Goal: Task Accomplishment & Management: Manage account settings

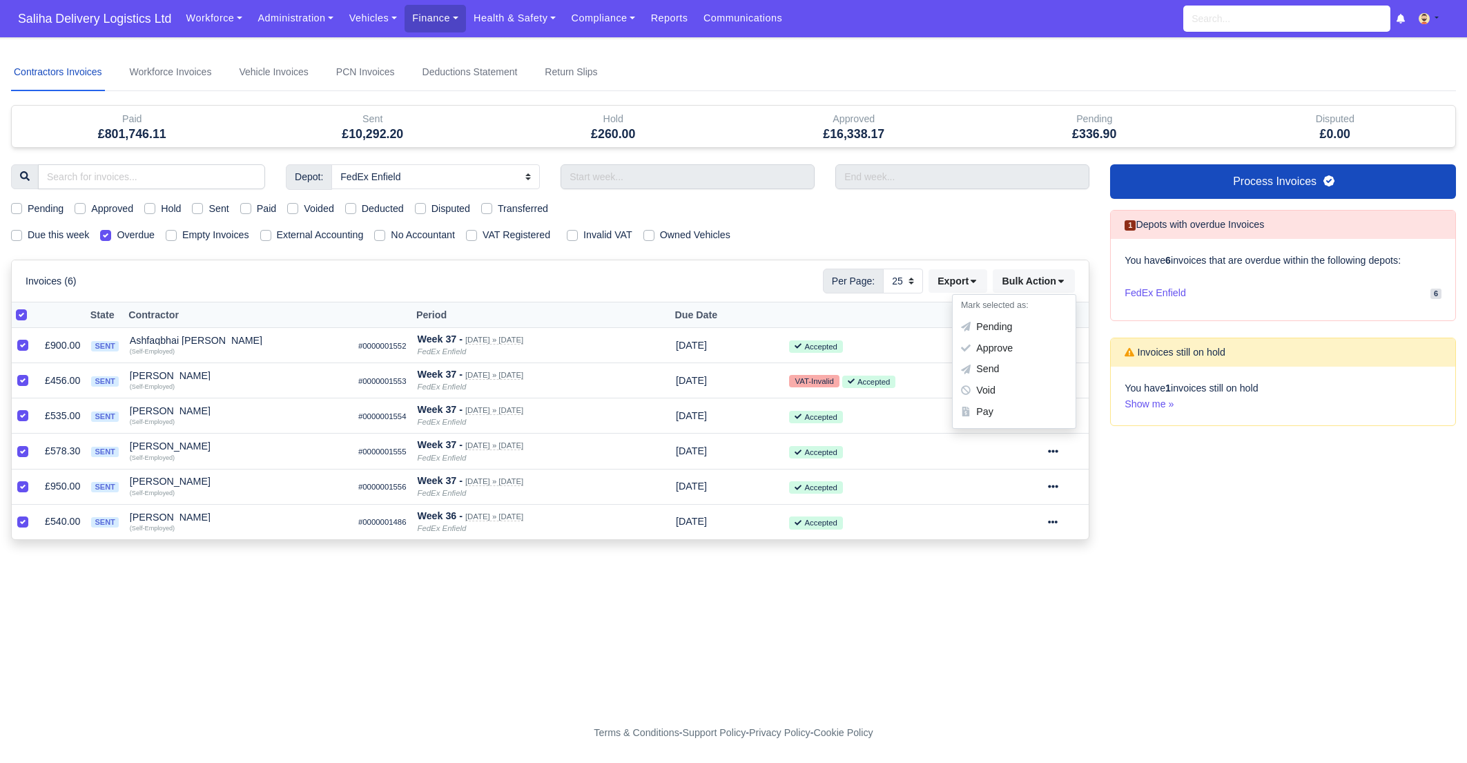
select select "1"
select select "25"
click at [997, 412] on div "Pay" at bounding box center [1014, 411] width 123 height 21
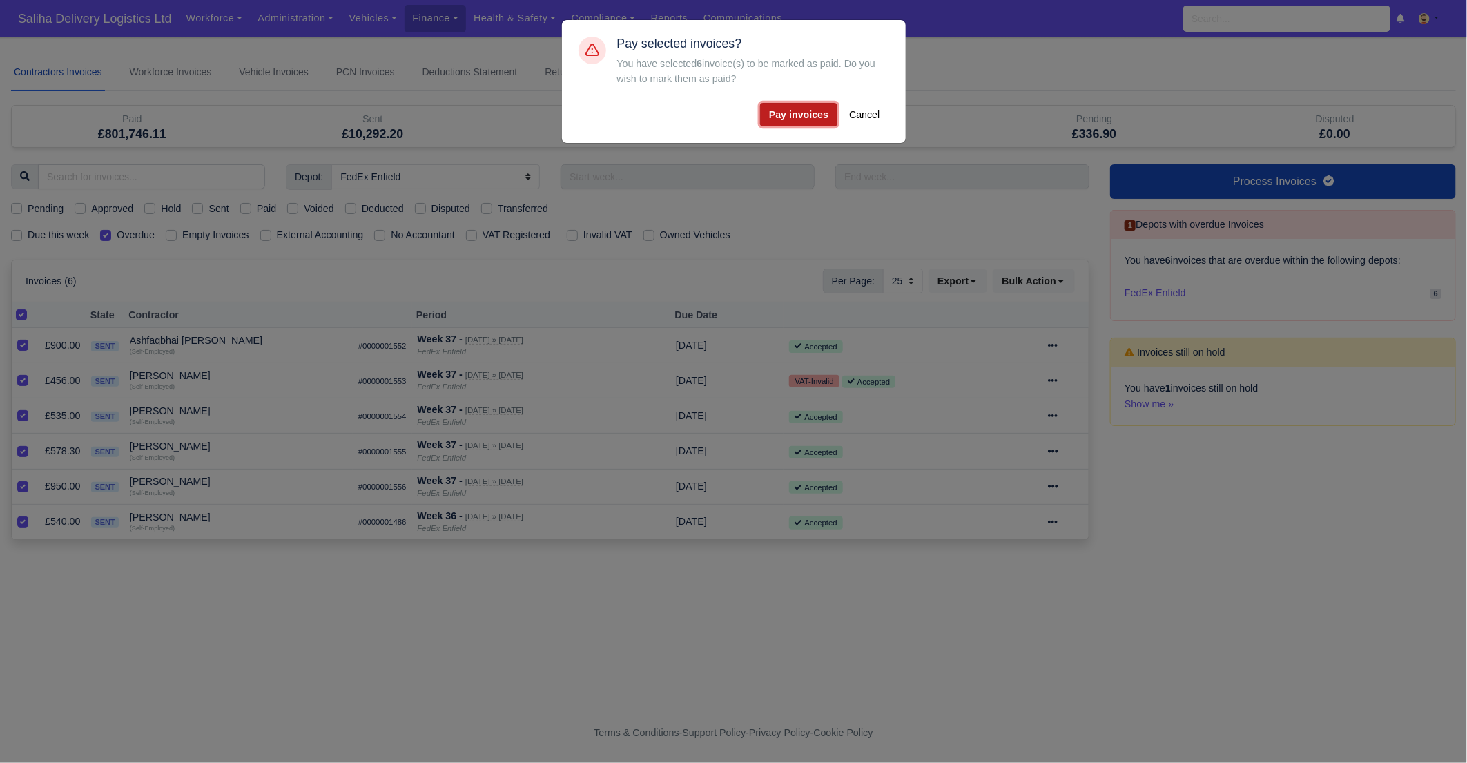
click at [798, 118] on button "Pay invoices" at bounding box center [798, 114] width 77 height 23
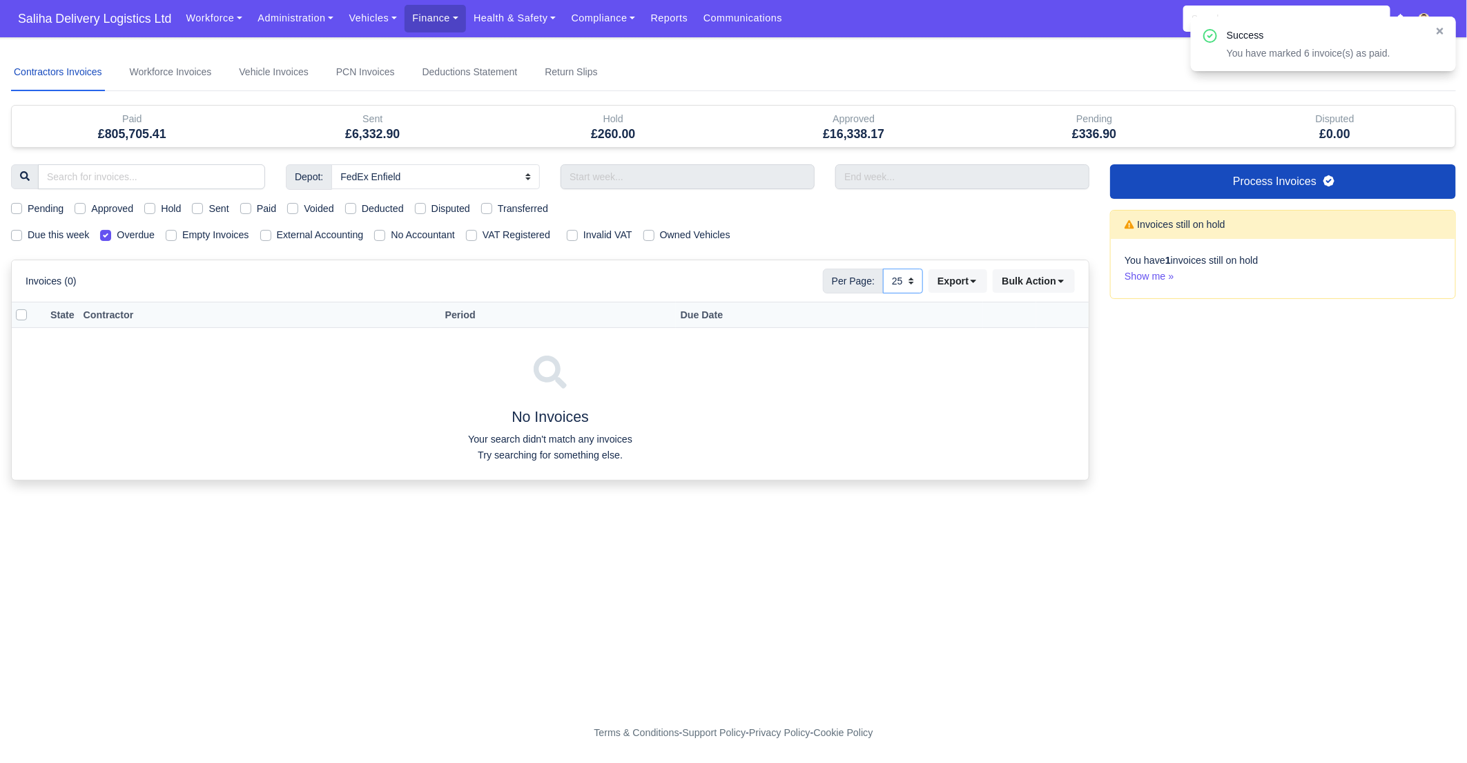
click at [907, 283] on select "10 25 50" at bounding box center [903, 281] width 40 height 25
select select "50"
click at [883, 269] on select "10 25 50" at bounding box center [903, 281] width 40 height 25
click at [28, 233] on label "Due this week" at bounding box center [58, 235] width 61 height 16
click at [15, 233] on input "Due this week" at bounding box center [16, 232] width 11 height 11
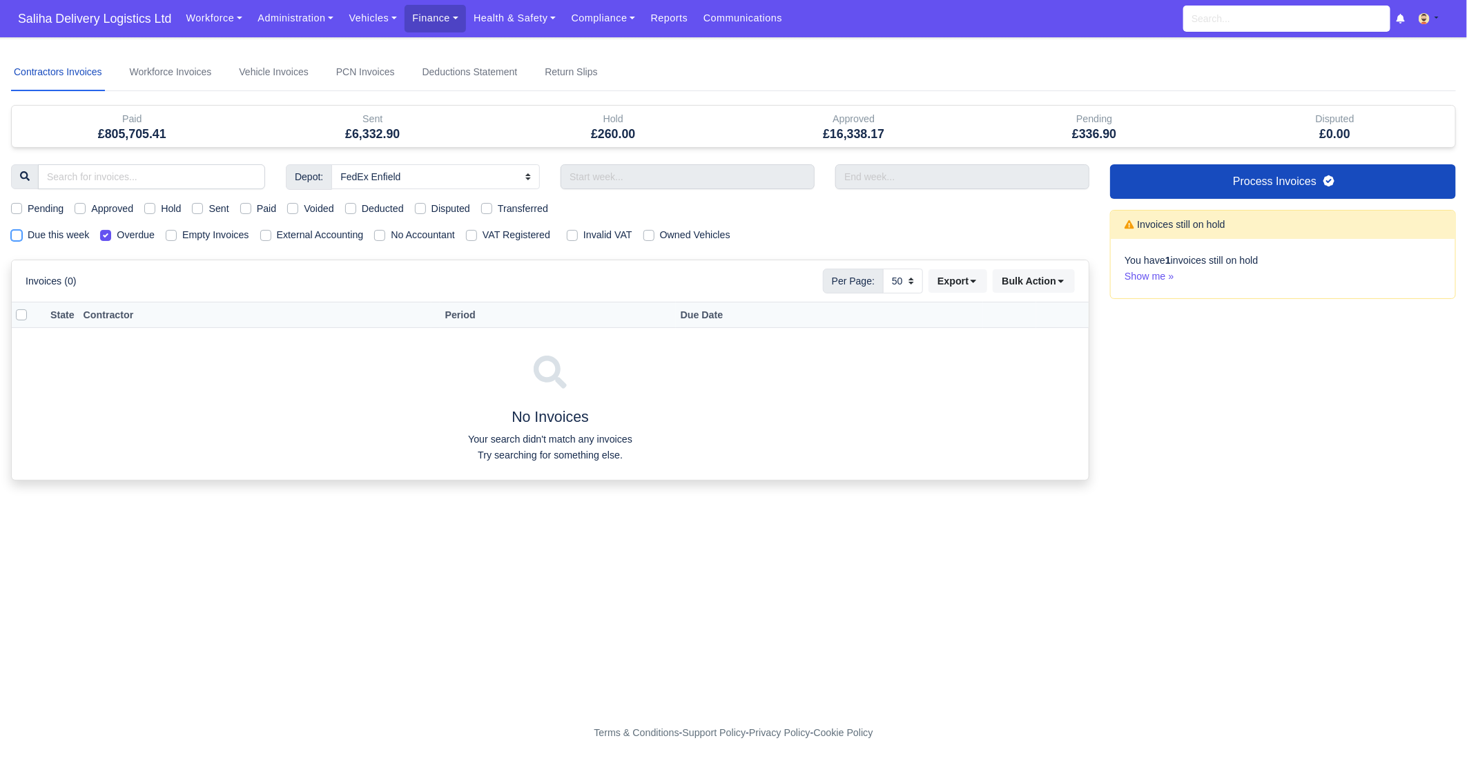
checkbox input "true"
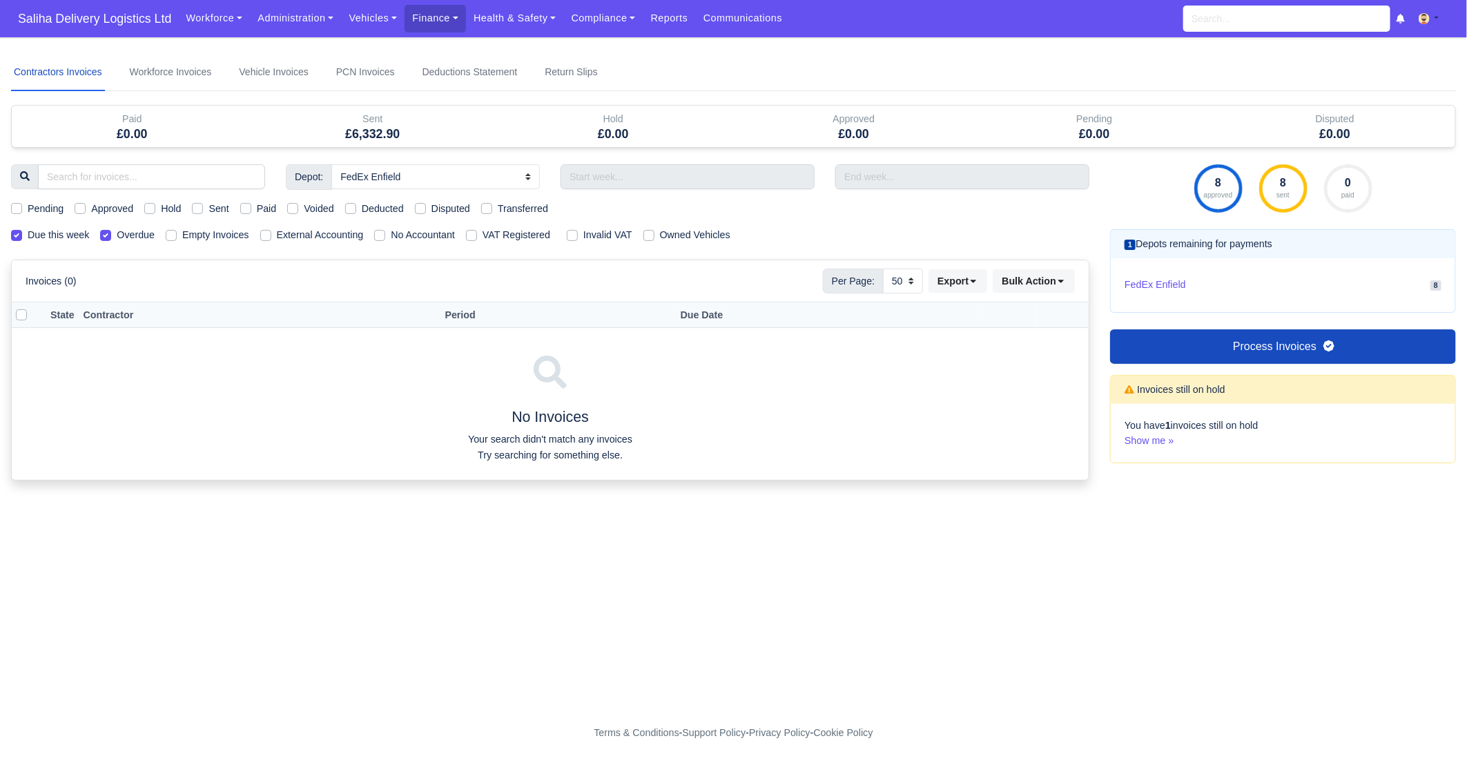
drag, startPoint x: 19, startPoint y: 206, endPoint x: 79, endPoint y: 242, distance: 70.6
click at [28, 206] on label "Pending" at bounding box center [46, 209] width 36 height 16
click at [19, 206] on input "Pending" at bounding box center [16, 206] width 11 height 11
checkbox input "true"
click at [117, 236] on label "Overdue" at bounding box center [136, 235] width 38 height 16
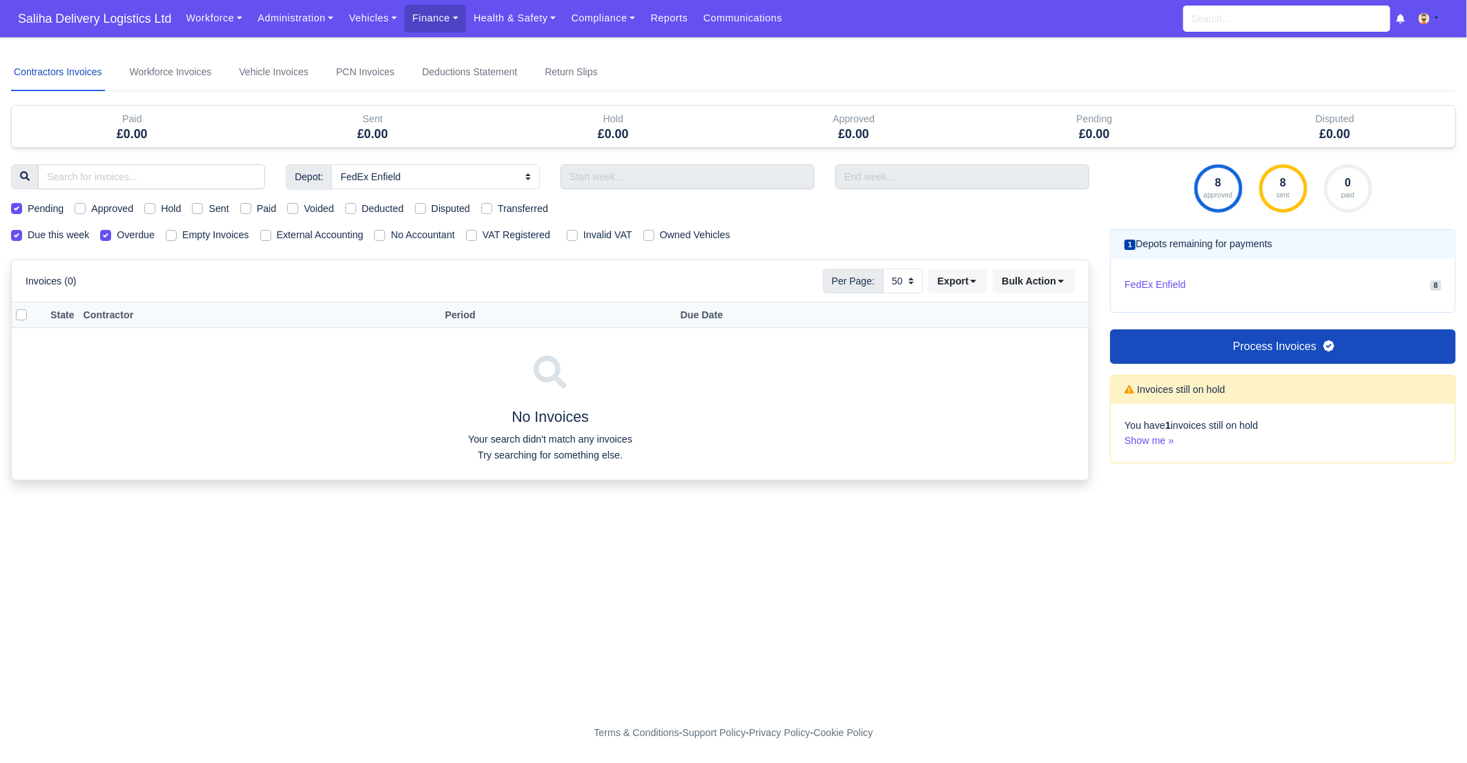
click at [110, 236] on input "Overdue" at bounding box center [105, 232] width 11 height 11
checkbox input "false"
click at [28, 233] on label "Due this week" at bounding box center [58, 235] width 61 height 16
click at [13, 233] on input "Due this week" at bounding box center [16, 232] width 11 height 11
checkbox input "false"
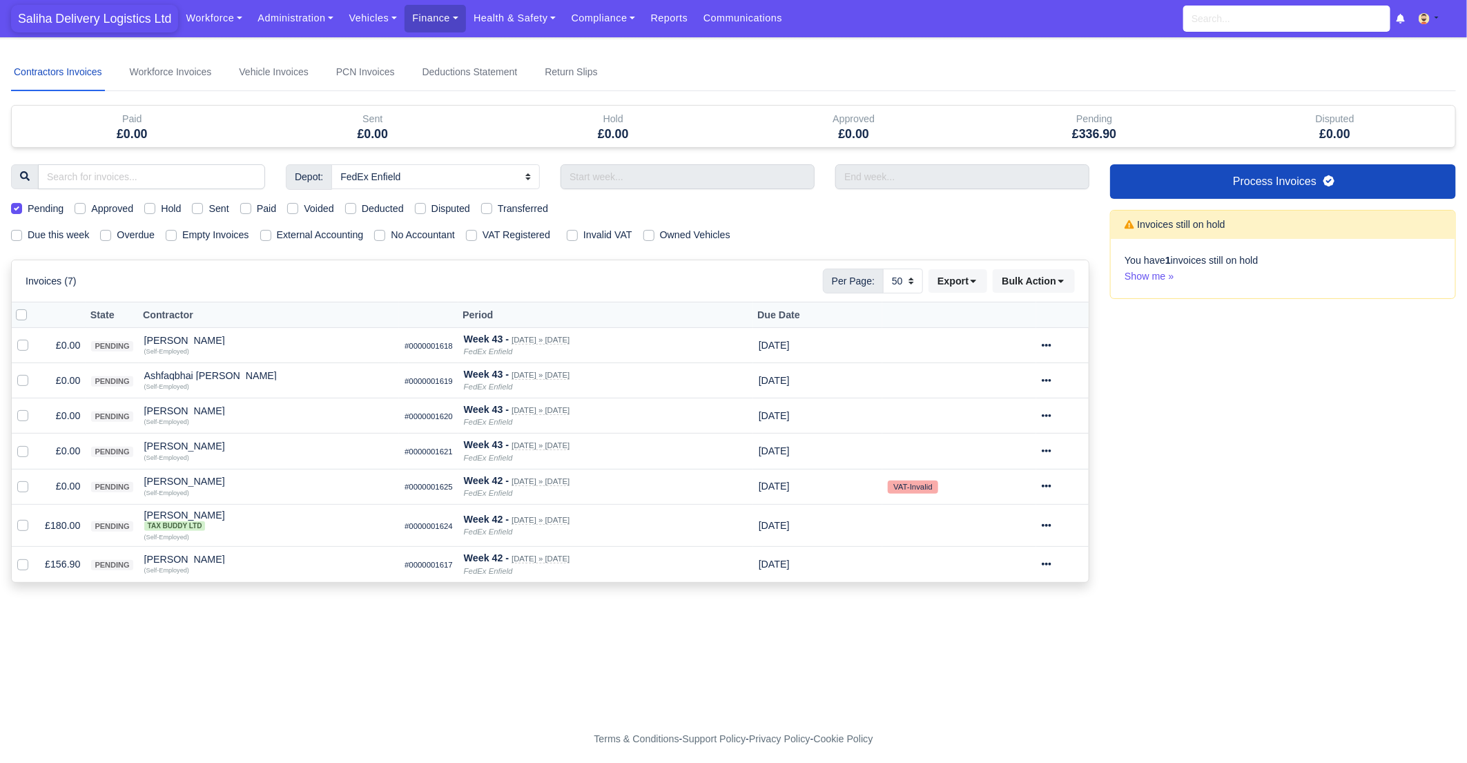
click at [105, 10] on span "Saliha Delivery Logistics Ltd" at bounding box center [94, 19] width 167 height 28
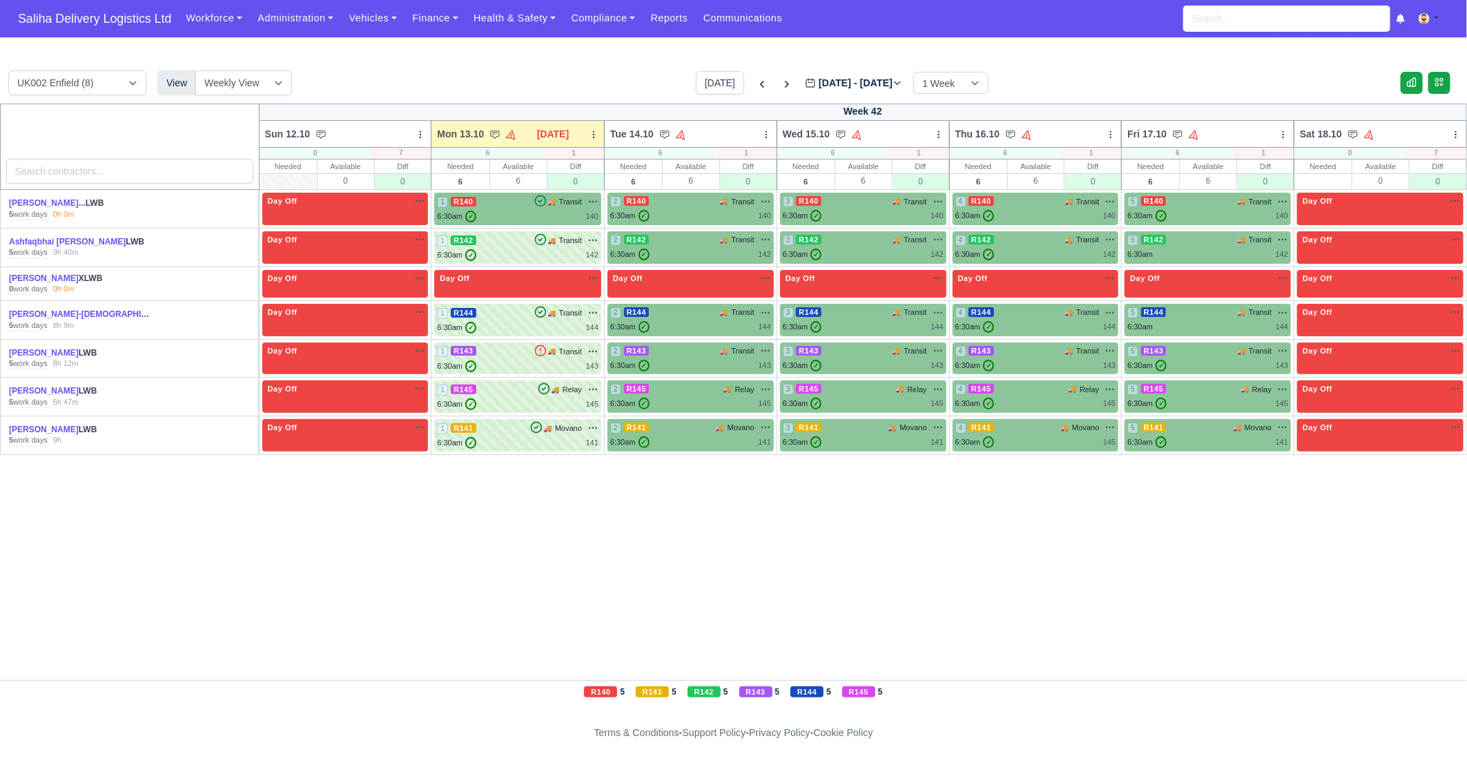
click at [70, 324] on div "8h 9m" at bounding box center [63, 325] width 21 height 11
click at [67, 314] on link "Howard Deslandes-Gay..." at bounding box center [96, 314] width 174 height 10
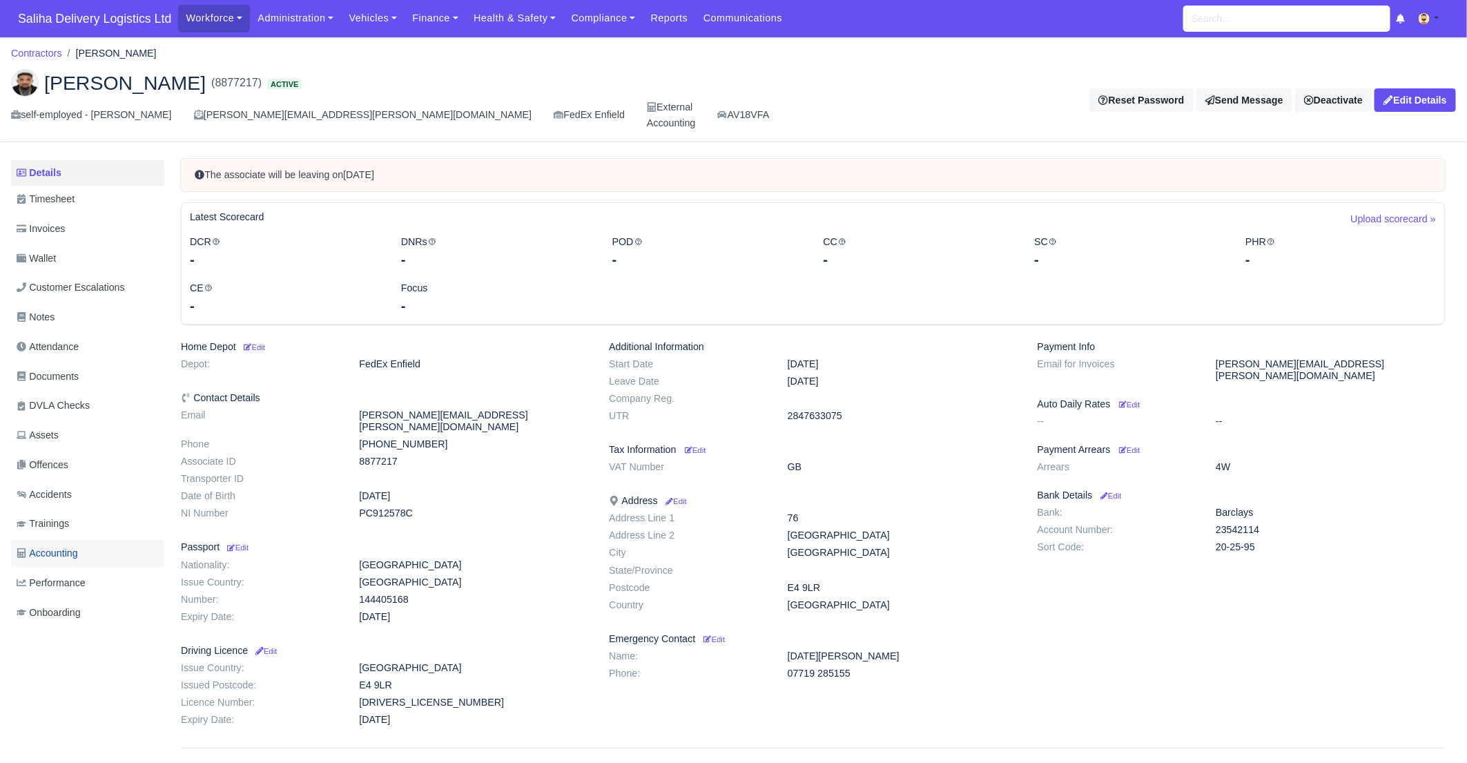
click at [57, 545] on span "Accounting" at bounding box center [47, 553] width 61 height 16
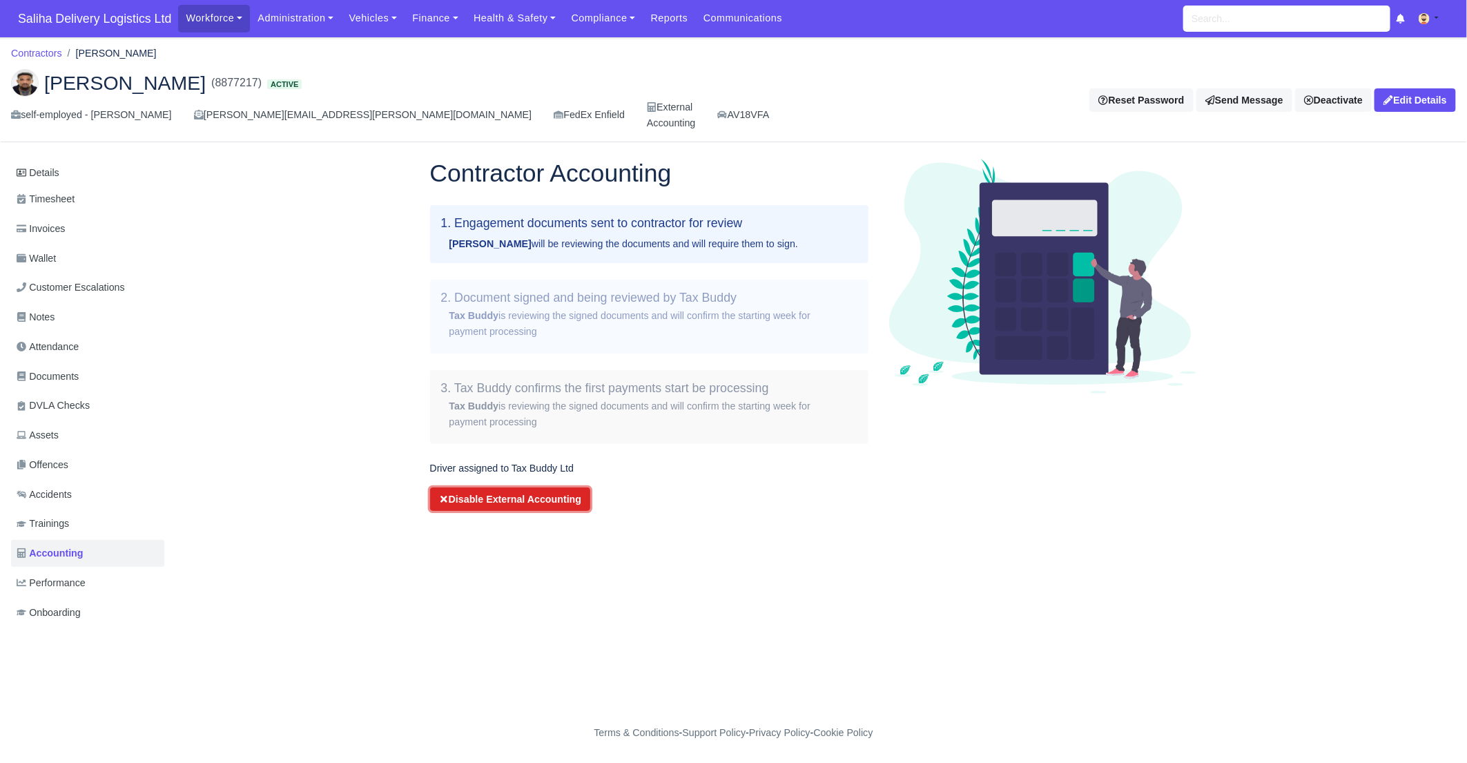
click at [470, 501] on button "Disable External Accounting" at bounding box center [510, 498] width 161 height 23
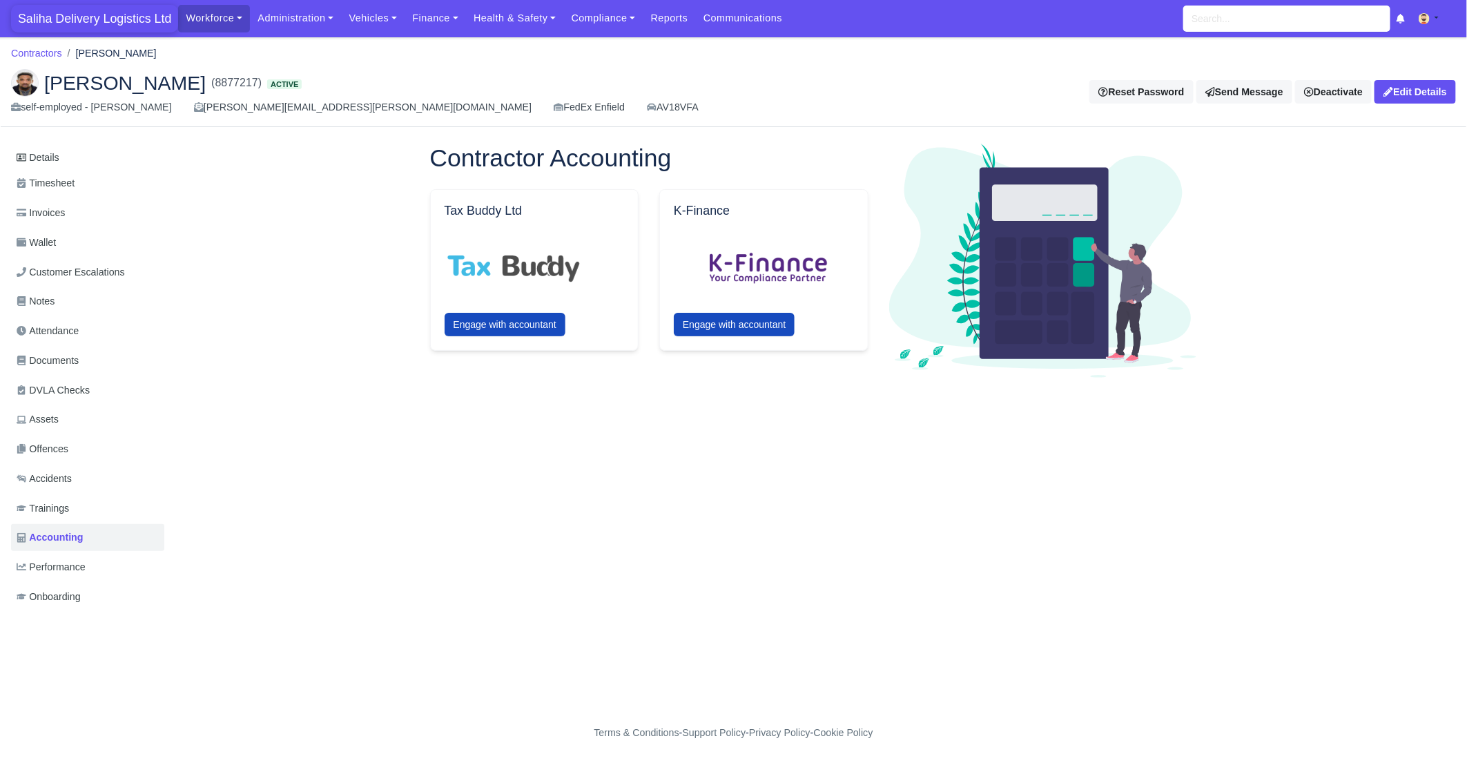
click at [35, 20] on span "Saliha Delivery Logistics Ltd" at bounding box center [94, 19] width 167 height 28
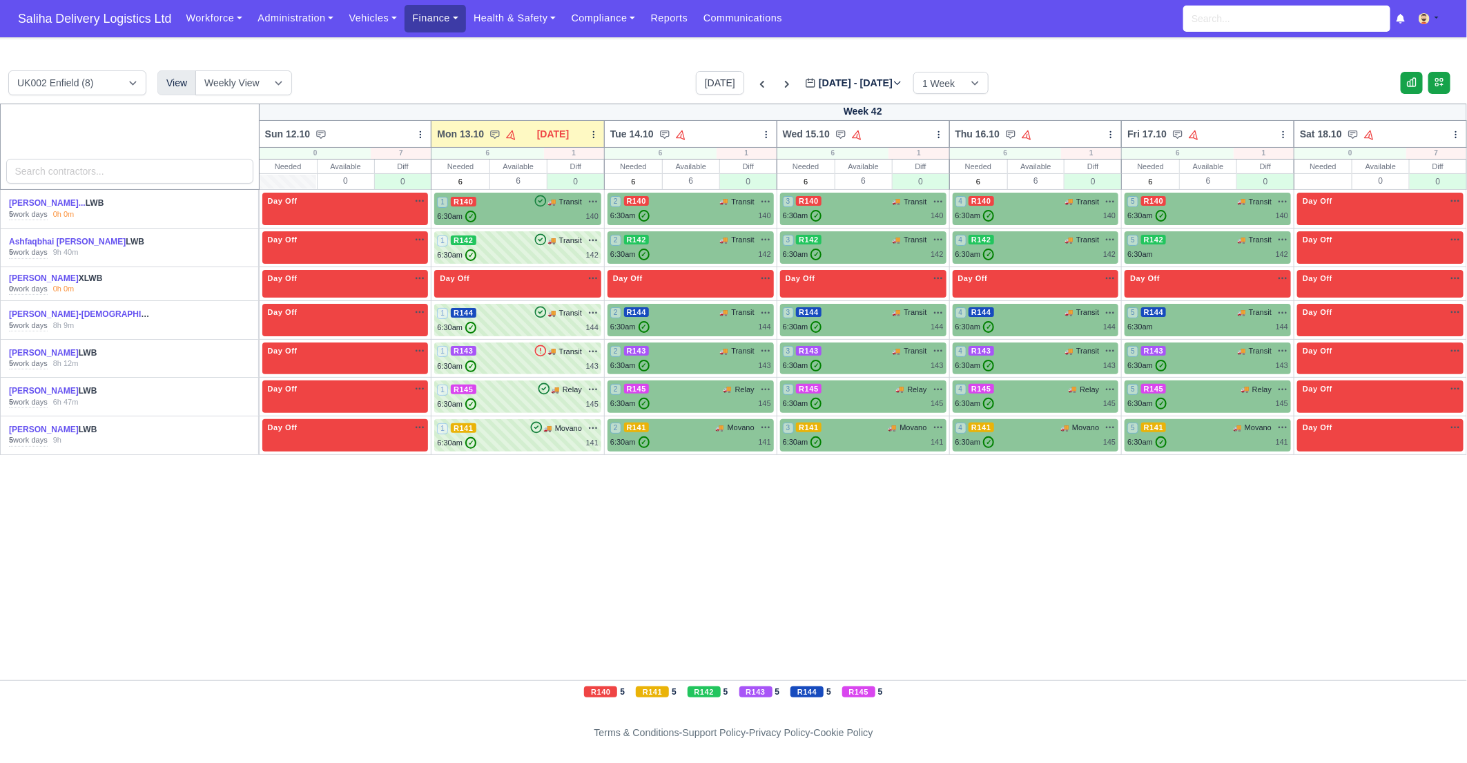
click at [422, 17] on link "Finance" at bounding box center [435, 18] width 61 height 27
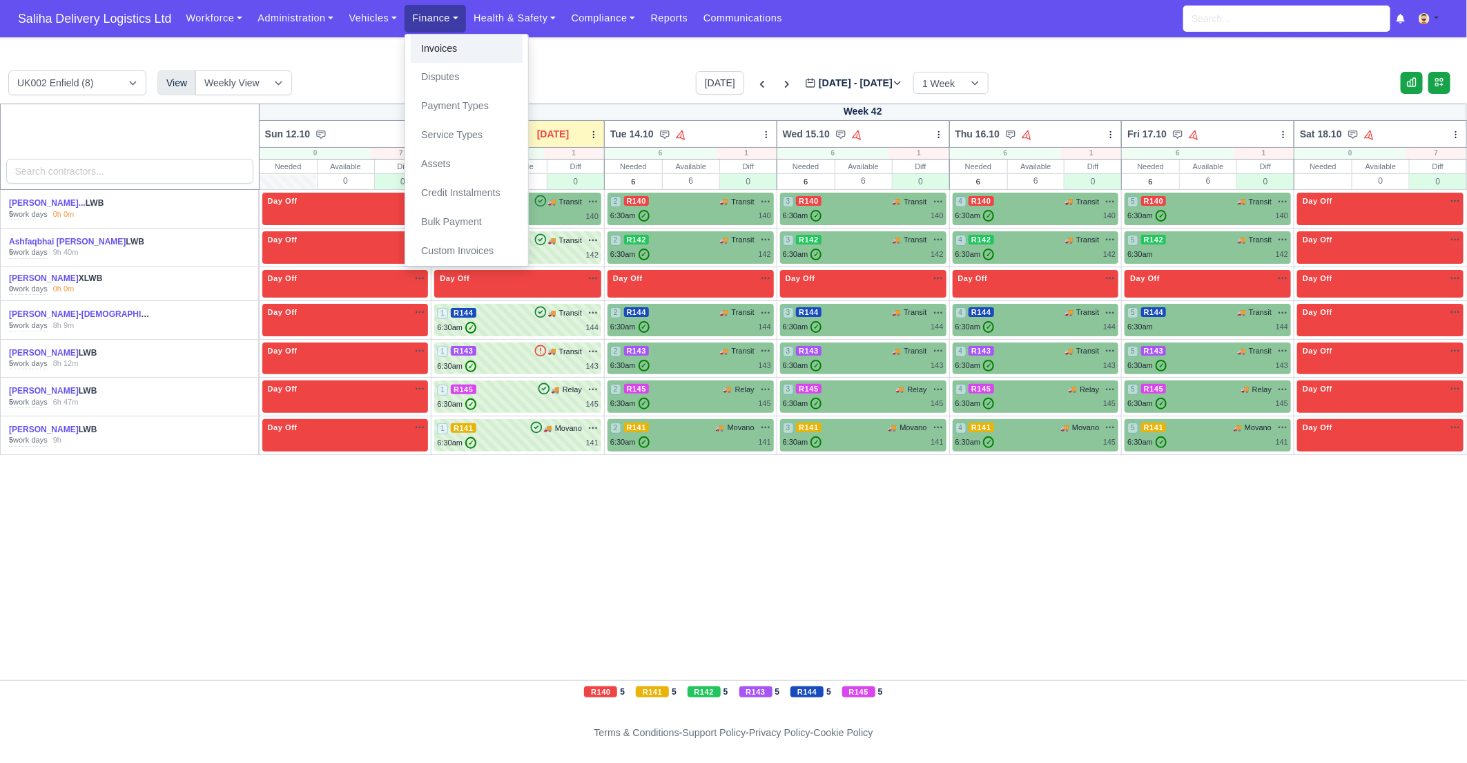
click at [433, 42] on link "Invoices" at bounding box center [467, 49] width 112 height 29
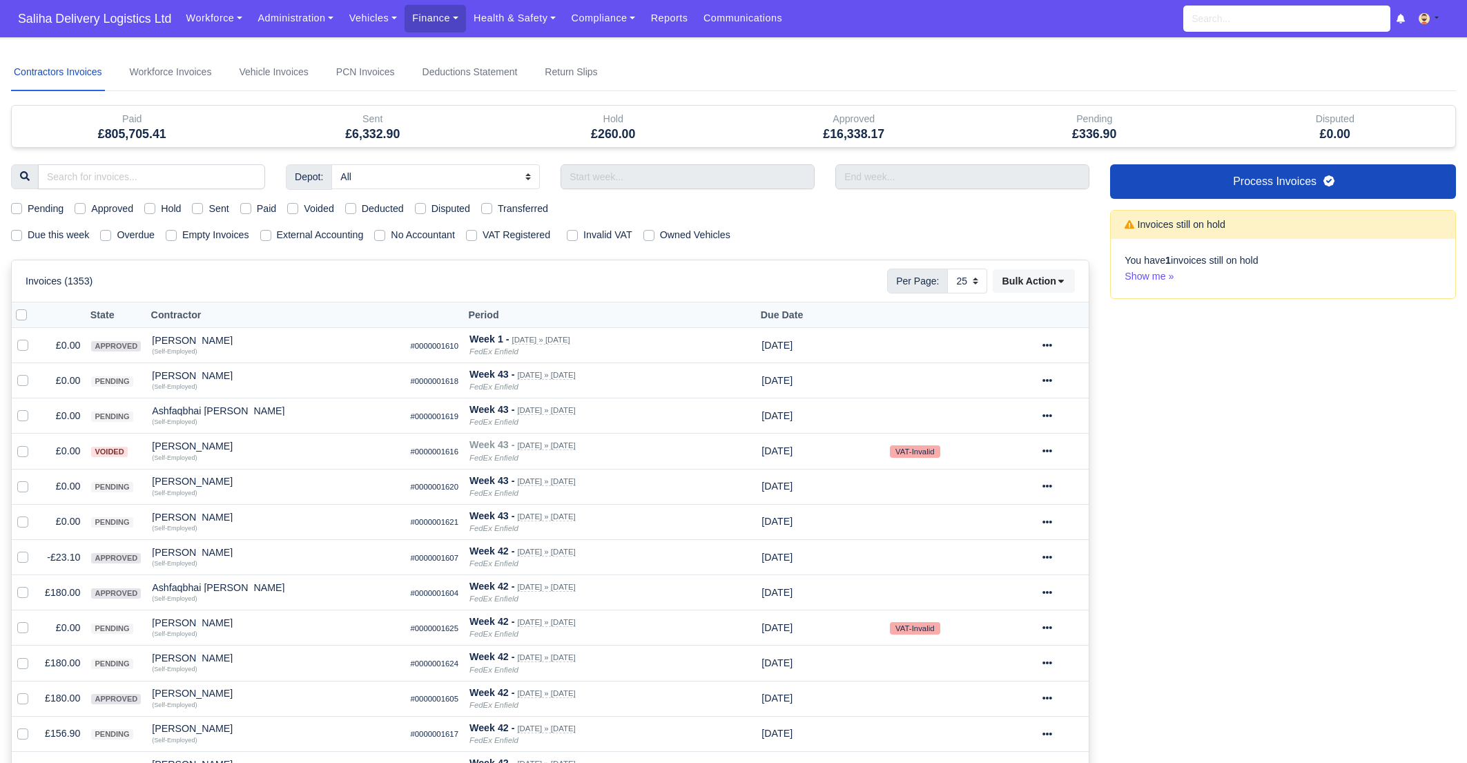
select select "25"
click at [28, 208] on label "Pending" at bounding box center [46, 209] width 36 height 16
click at [17, 208] on input "Pending" at bounding box center [16, 206] width 11 height 11
checkbox input "true"
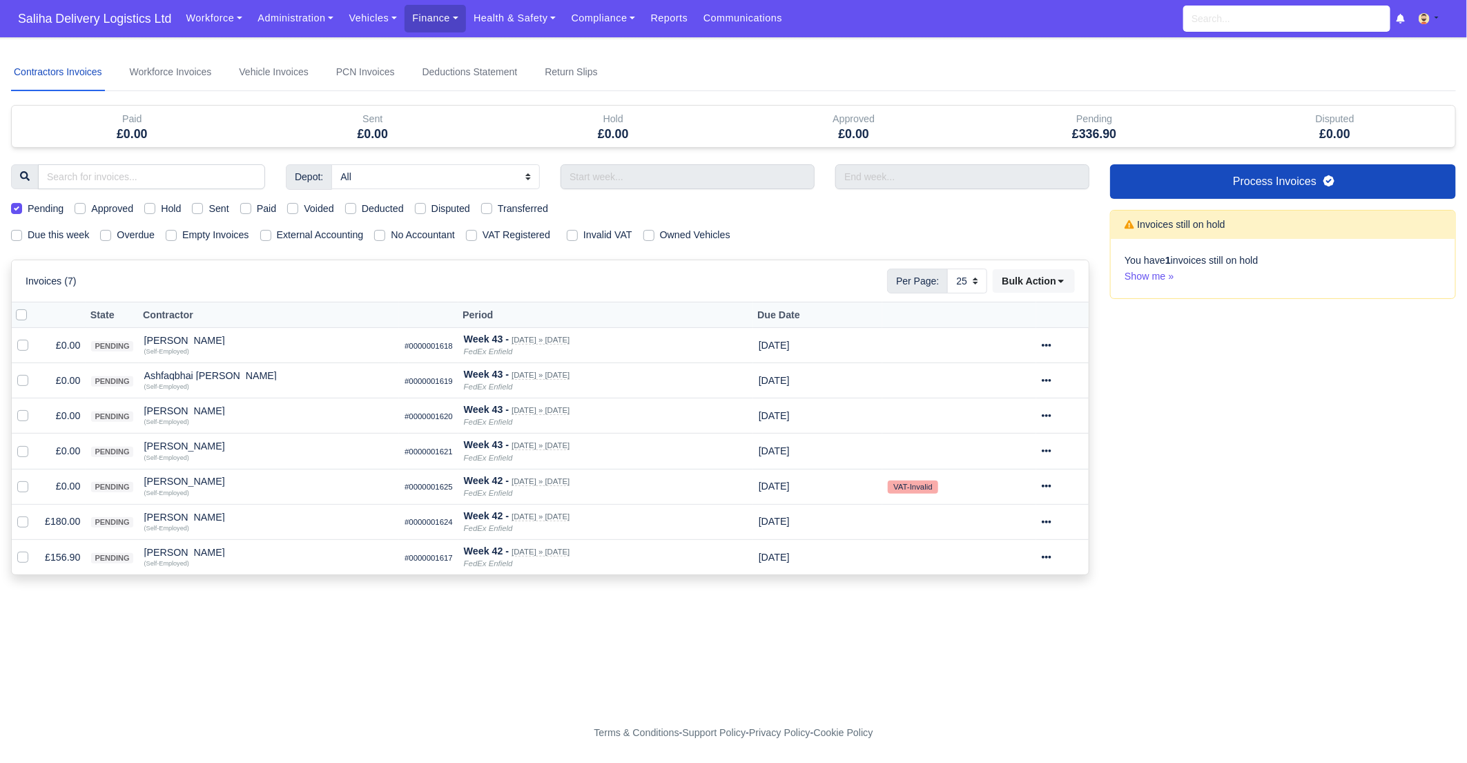
click at [32, 307] on label at bounding box center [32, 307] width 0 height 0
click at [21, 314] on input "checkbox" at bounding box center [21, 312] width 11 height 11
checkbox input "true"
click at [973, 282] on select "10 25 50" at bounding box center [967, 281] width 40 height 25
select select "50"
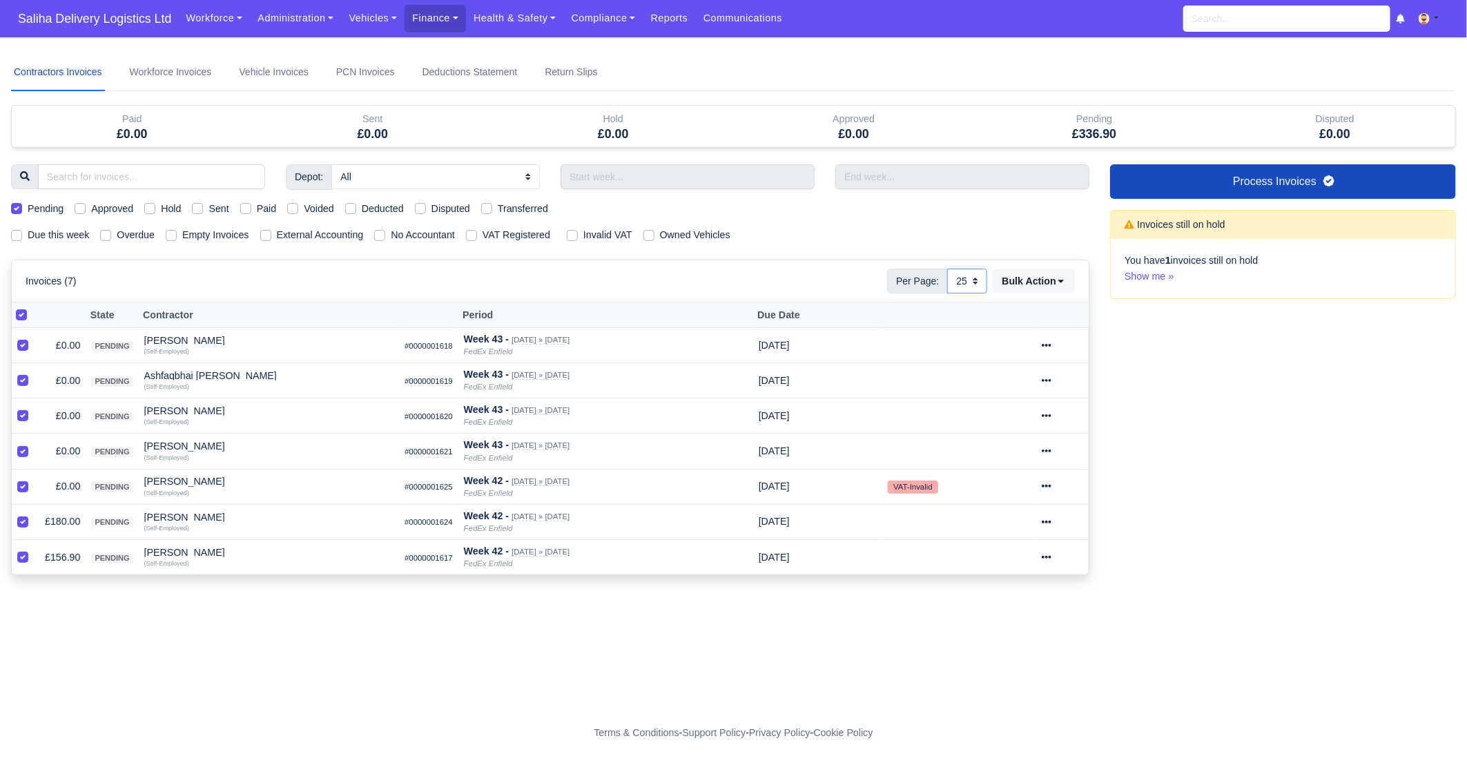
click at [947, 269] on select "10 25 50" at bounding box center [967, 281] width 40 height 25
click at [1065, 277] on icon at bounding box center [1061, 281] width 10 height 10
click at [1000, 345] on div "Approve" at bounding box center [1014, 348] width 123 height 21
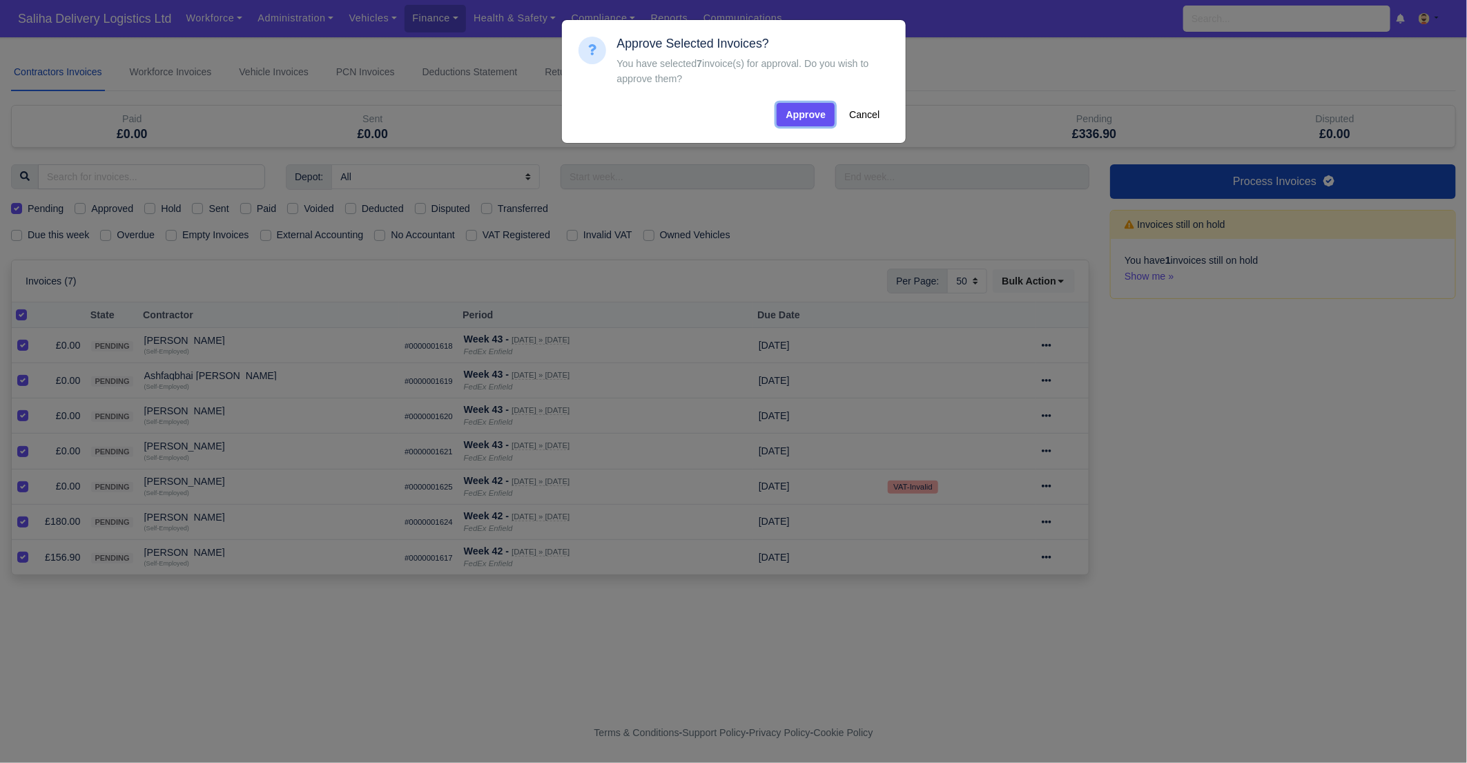
click at [791, 116] on button "Approve" at bounding box center [806, 114] width 58 height 23
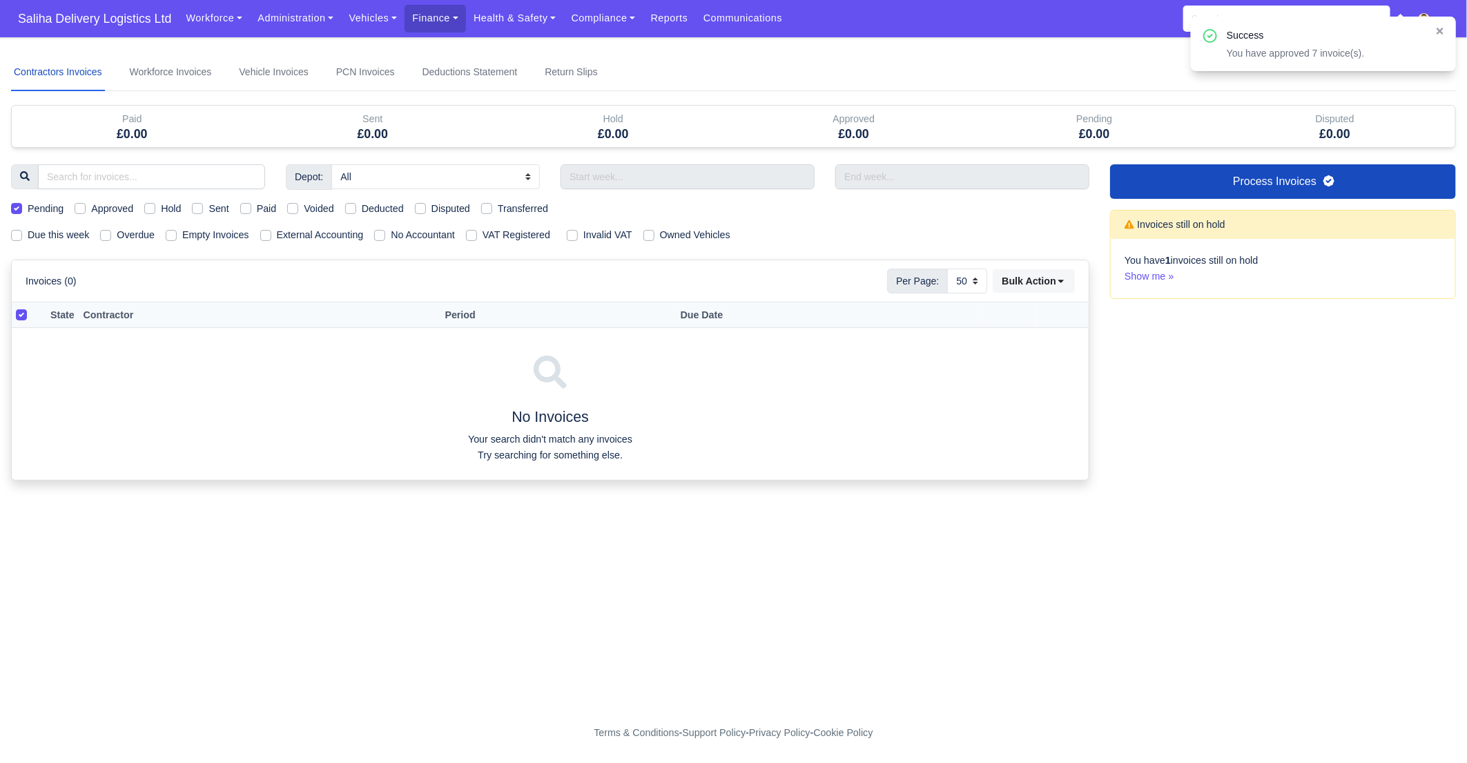
click at [28, 205] on label "Pending" at bounding box center [46, 209] width 36 height 16
click at [12, 205] on input "Pending" at bounding box center [16, 206] width 11 height 11
checkbox input "false"
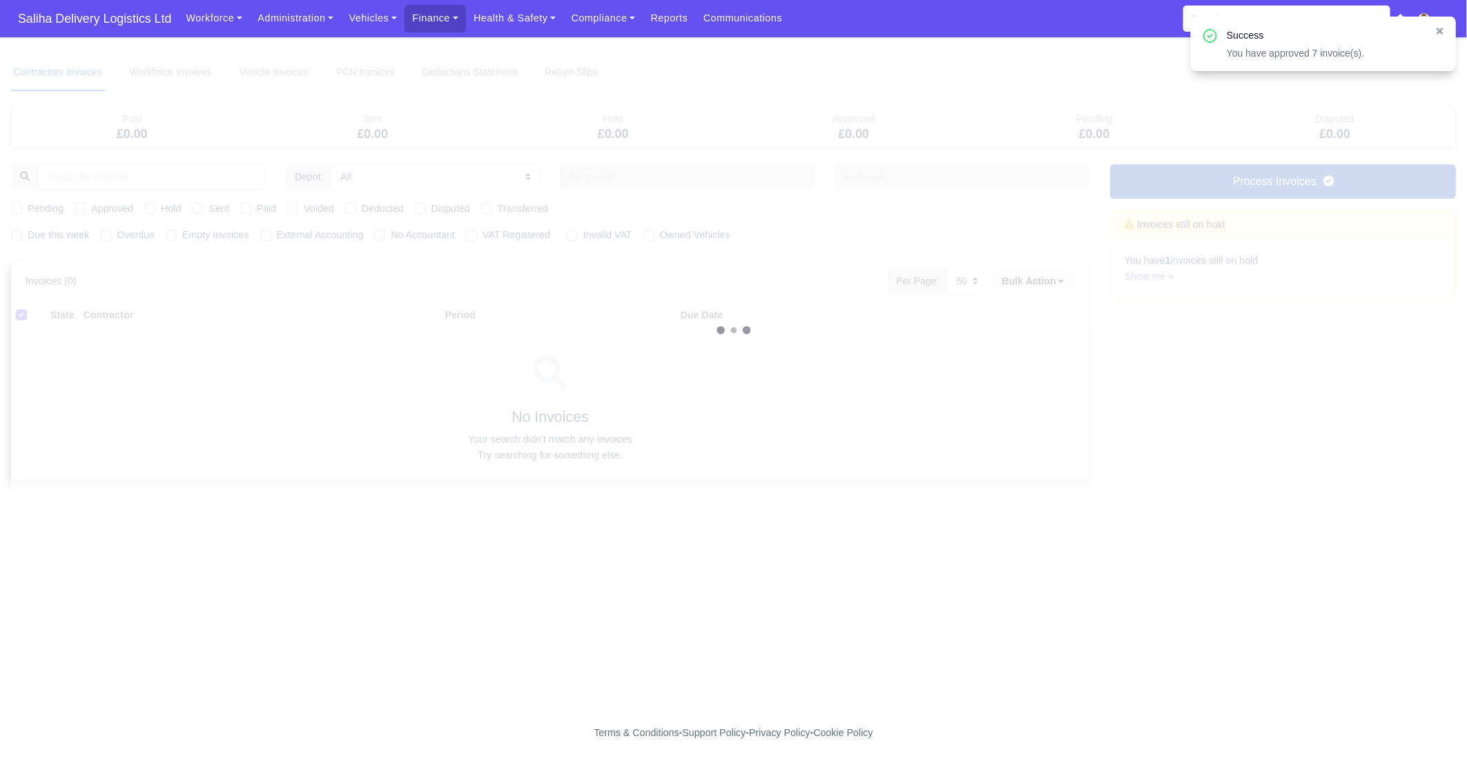
click at [14, 235] on div at bounding box center [733, 330] width 1445 height 553
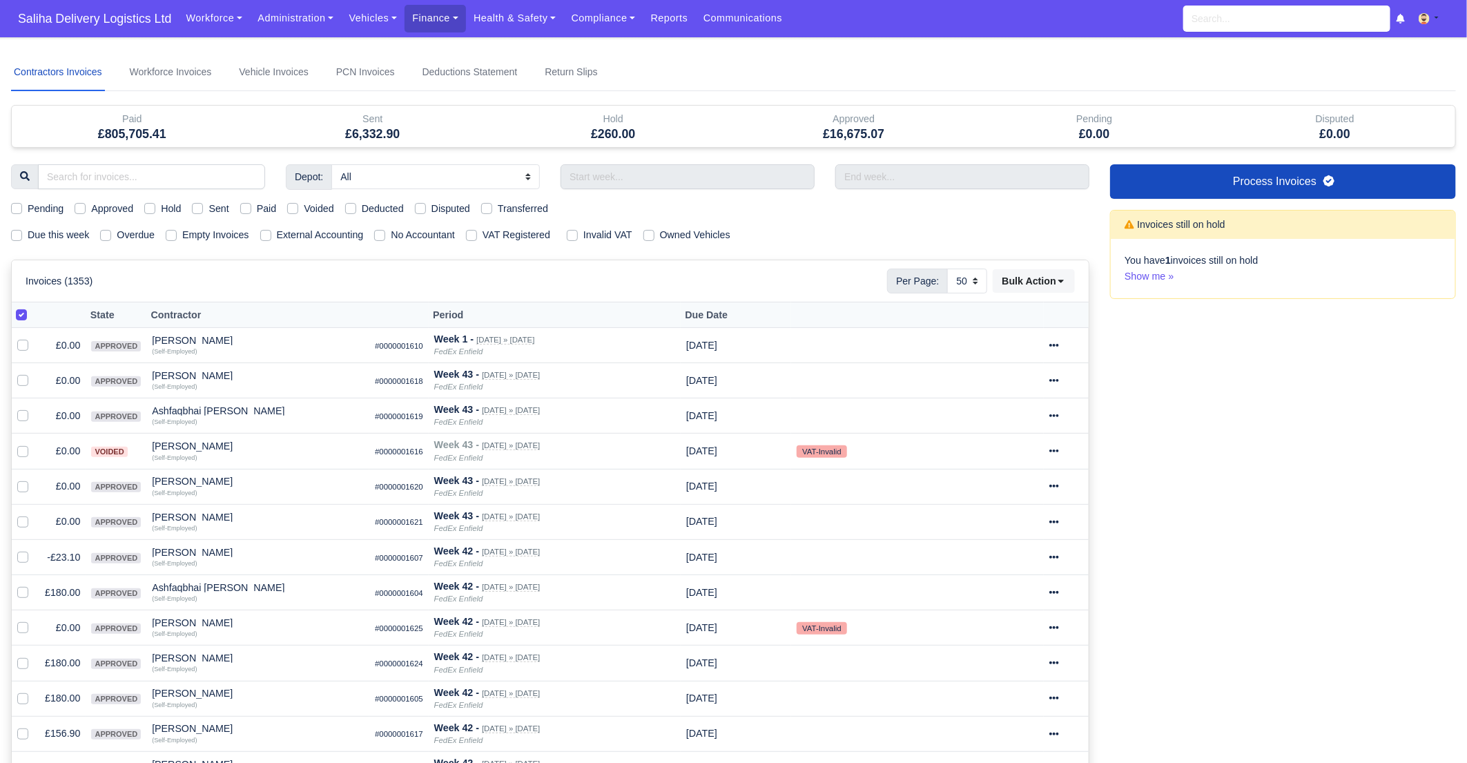
click at [32, 307] on label at bounding box center [32, 307] width 0 height 0
click at [23, 311] on input "checkbox" at bounding box center [21, 312] width 11 height 11
checkbox input "false"
click at [28, 206] on label "Pending" at bounding box center [46, 209] width 36 height 16
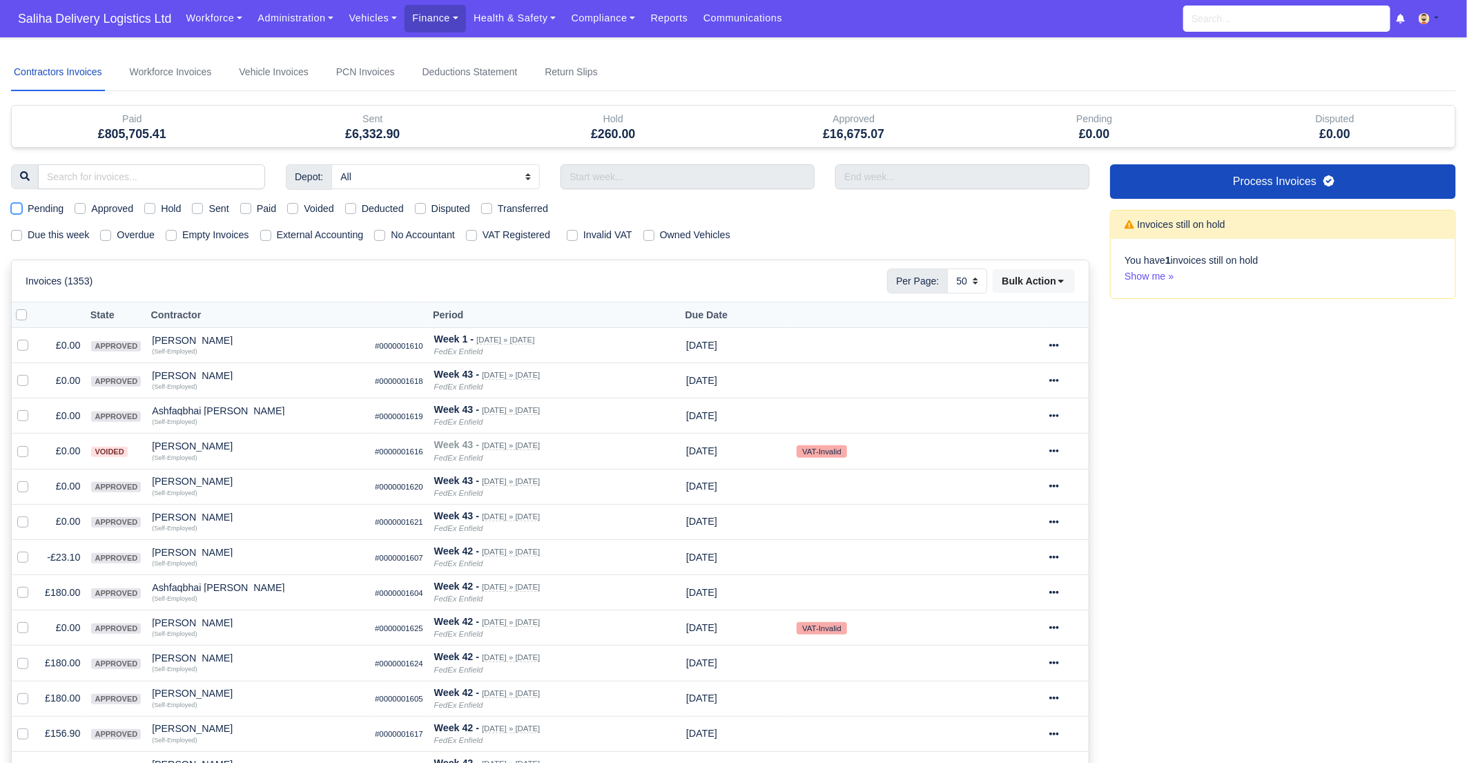
click at [16, 206] on input "Pending" at bounding box center [16, 206] width 11 height 11
checkbox input "true"
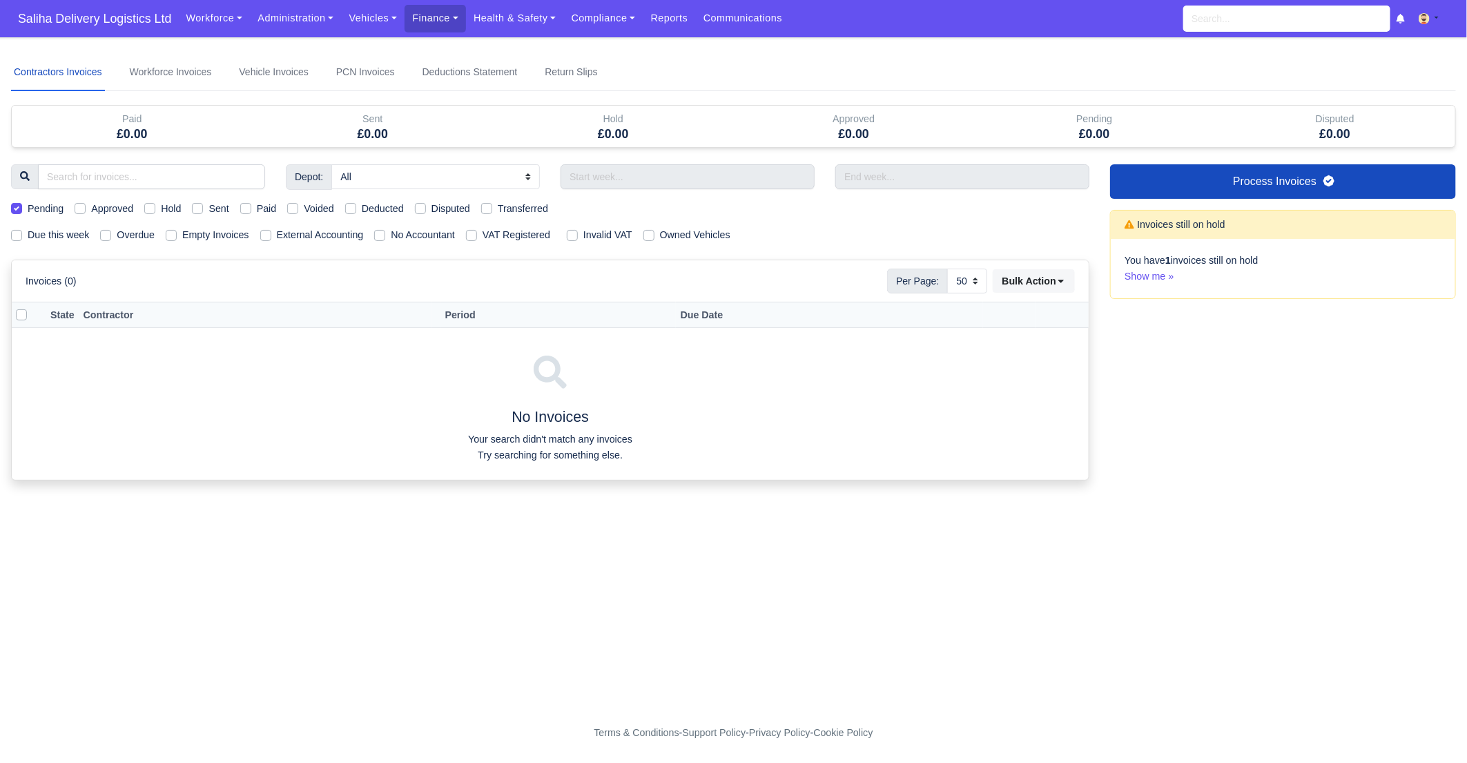
click at [28, 229] on label "Due this week" at bounding box center [58, 235] width 61 height 16
click at [17, 229] on input "Due this week" at bounding box center [16, 232] width 11 height 11
checkbox input "true"
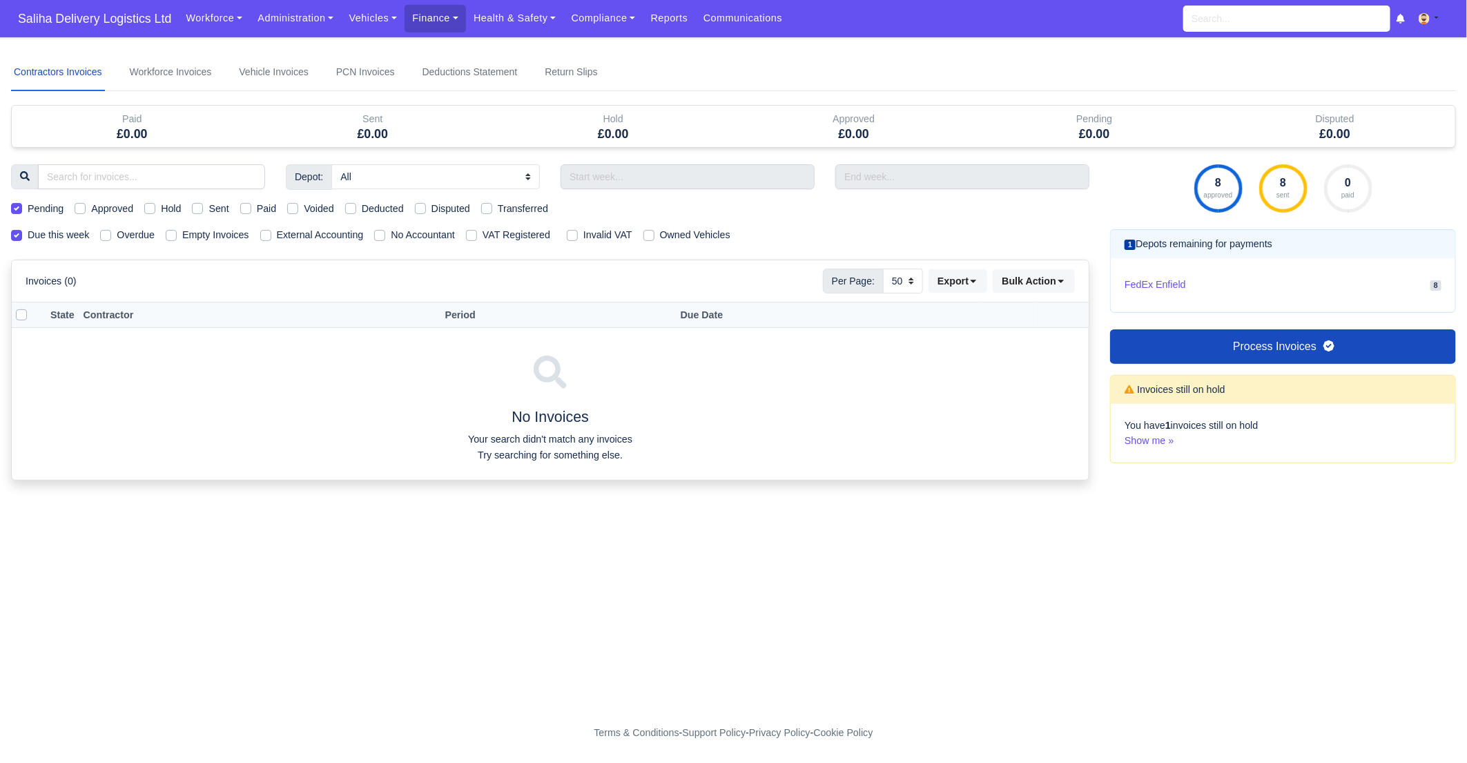
click at [28, 206] on label "Pending" at bounding box center [46, 209] width 36 height 16
click at [16, 206] on input "Pending" at bounding box center [16, 206] width 11 height 11
checkbox input "false"
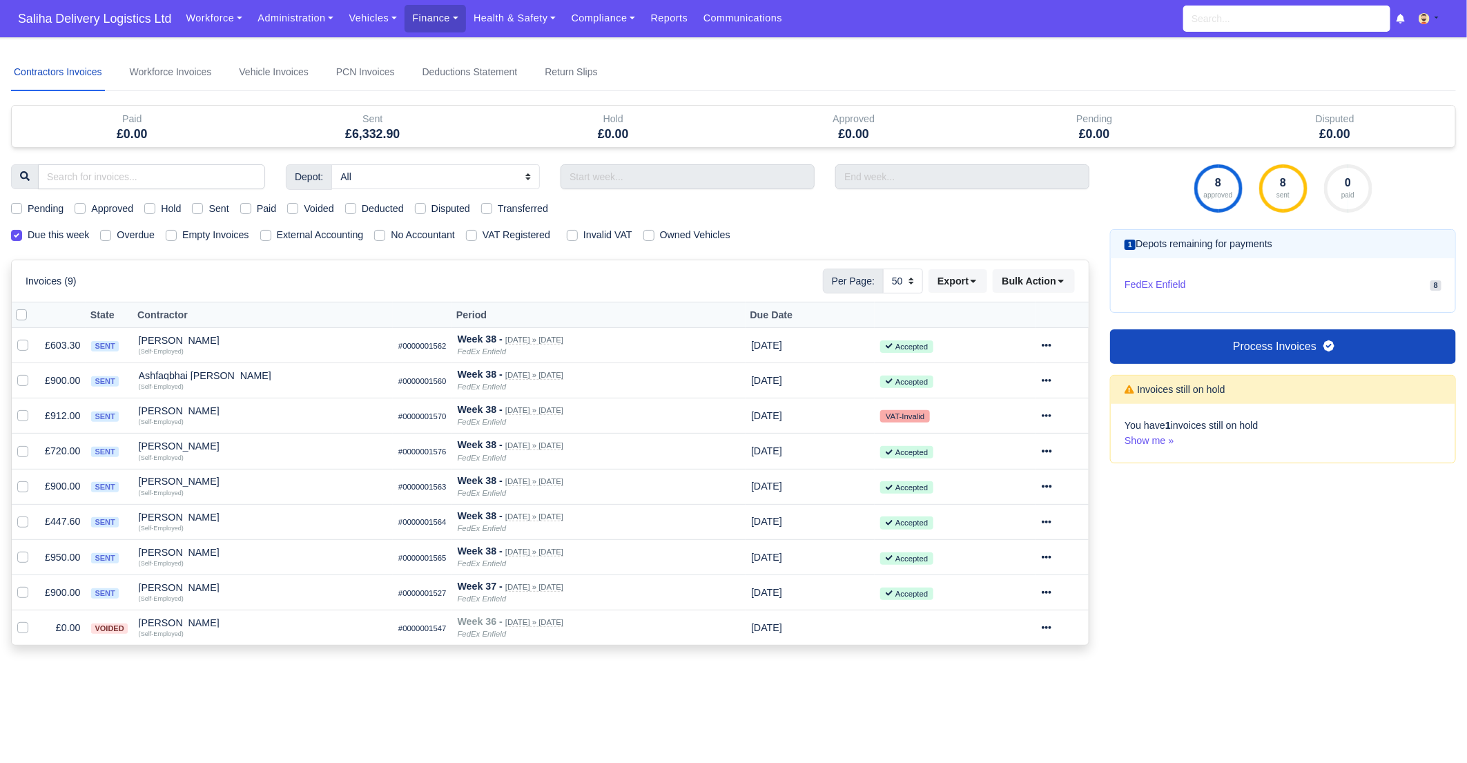
click at [209, 206] on label "Sent" at bounding box center [219, 209] width 20 height 16
click at [200, 206] on input "Sent" at bounding box center [197, 206] width 11 height 11
checkbox input "true"
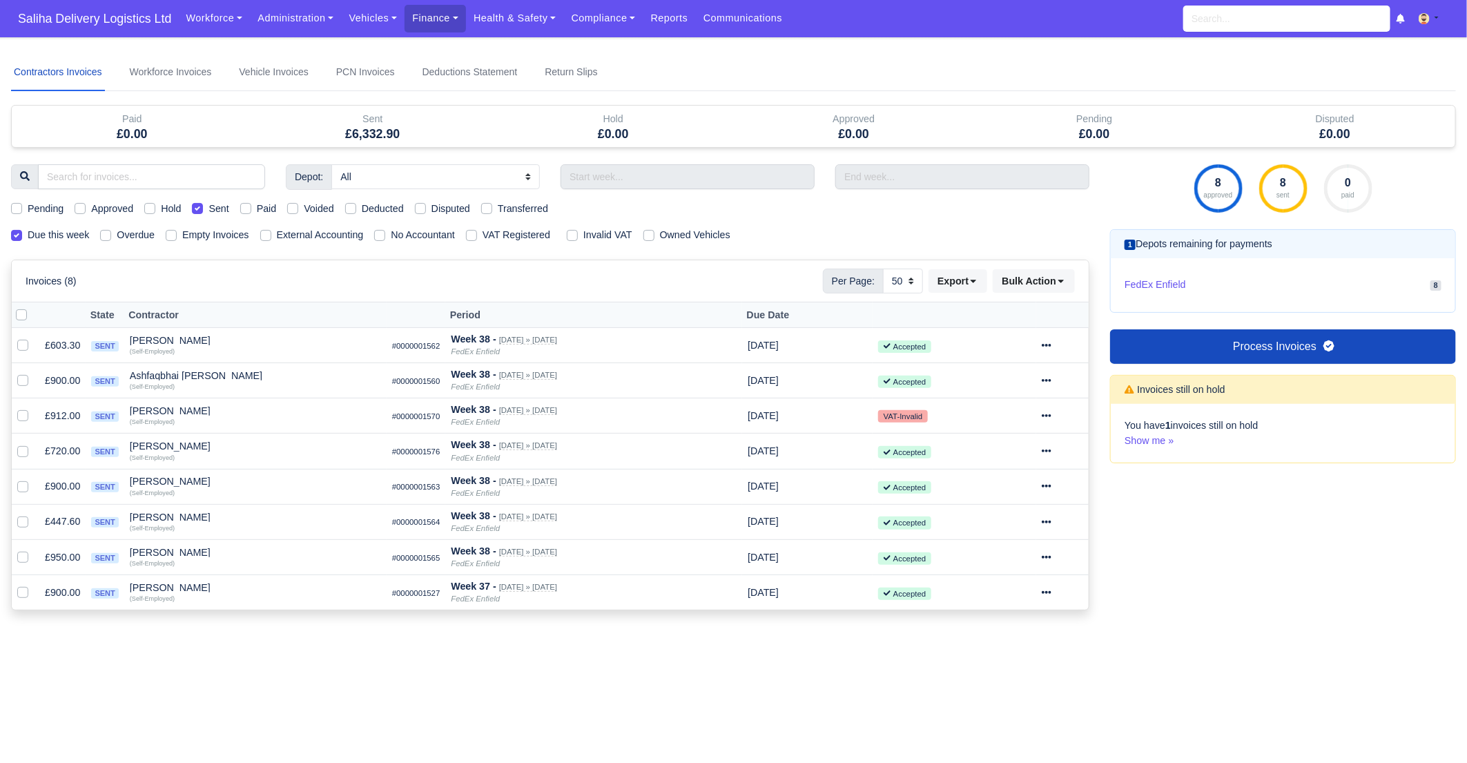
click at [209, 206] on label "Sent" at bounding box center [219, 209] width 20 height 16
click at [200, 206] on input "Sent" at bounding box center [197, 206] width 11 height 11
checkbox input "false"
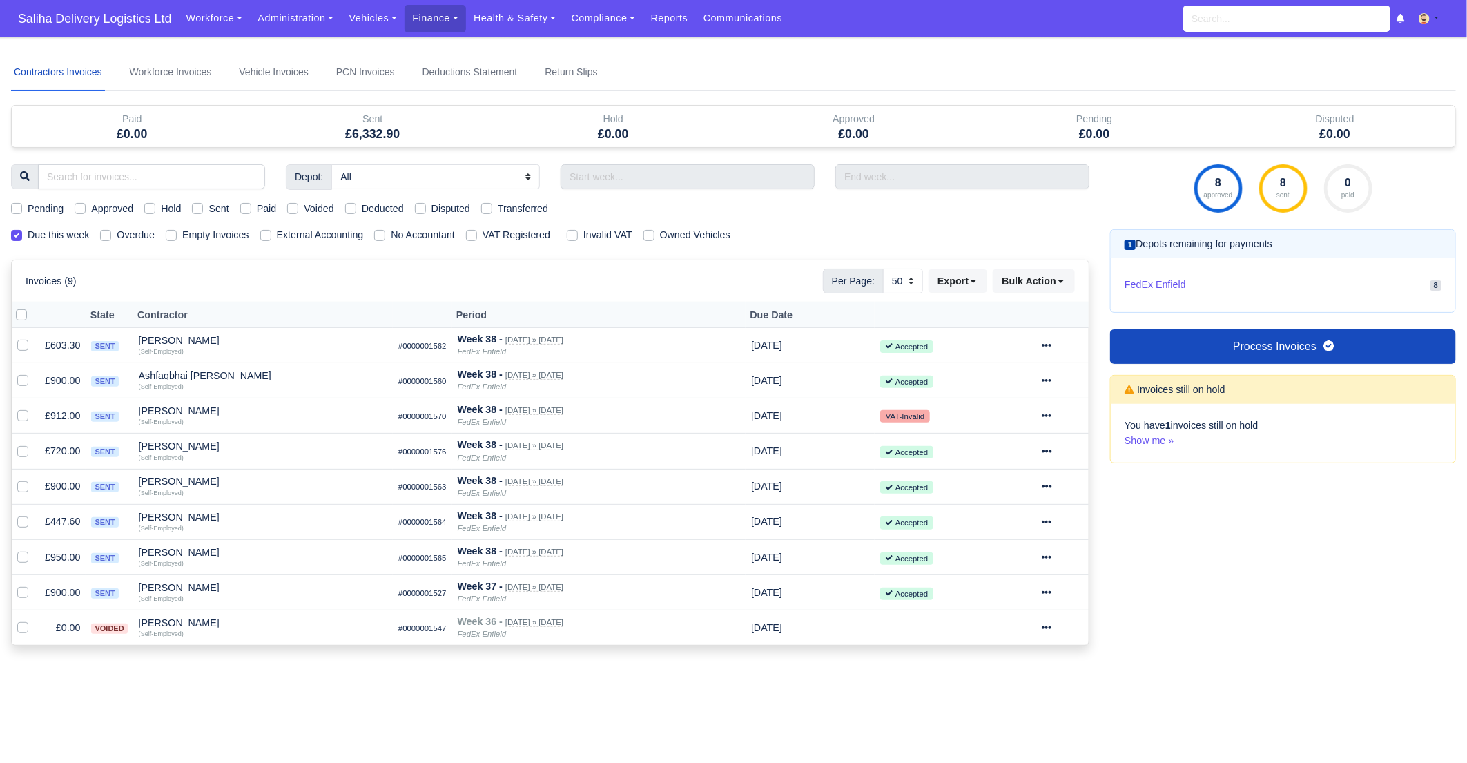
click at [209, 206] on label "Sent" at bounding box center [219, 209] width 20 height 16
click at [200, 206] on input "Sent" at bounding box center [197, 206] width 11 height 11
checkbox input "true"
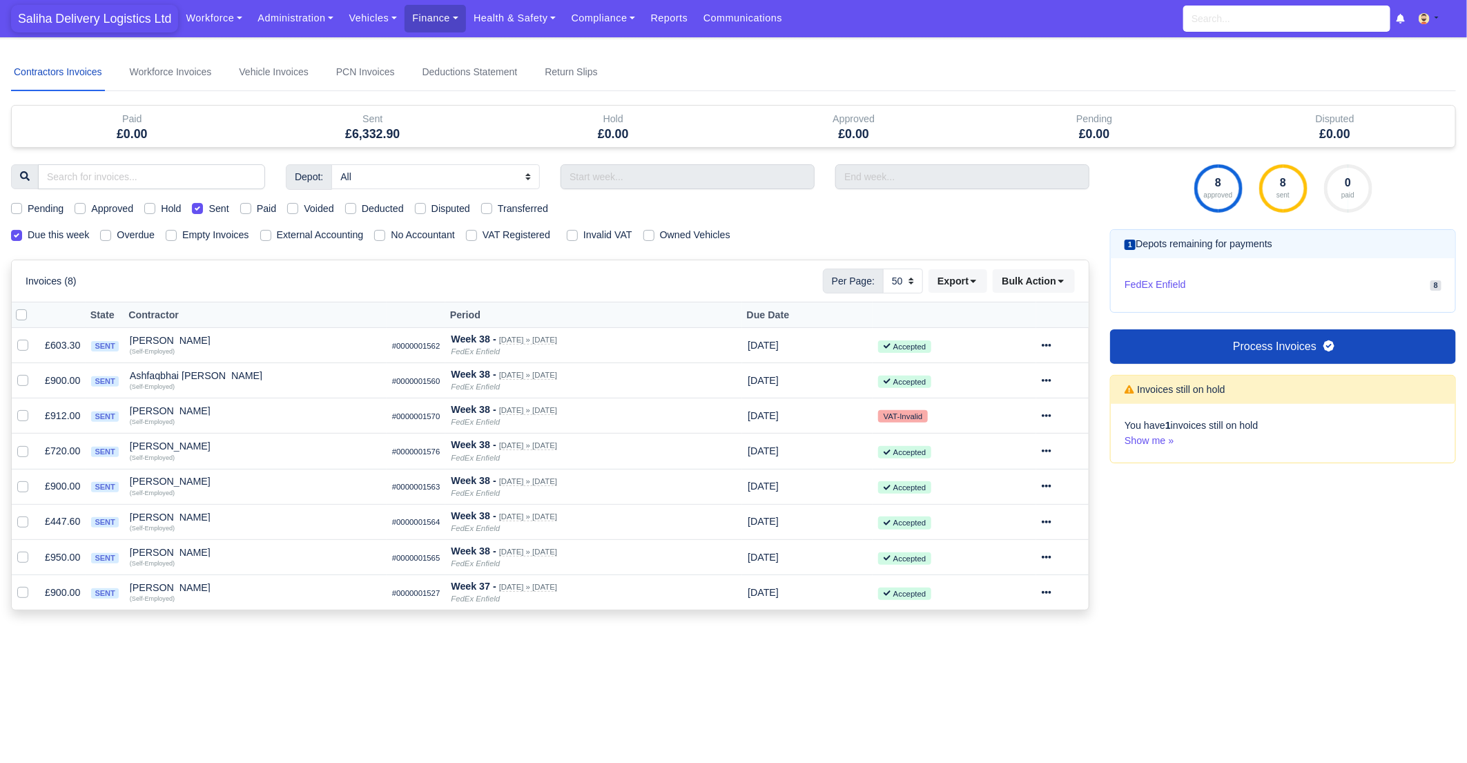
click at [88, 10] on span "Saliha Delivery Logistics Ltd" at bounding box center [94, 19] width 167 height 28
